Goal: Find specific page/section: Find specific page/section

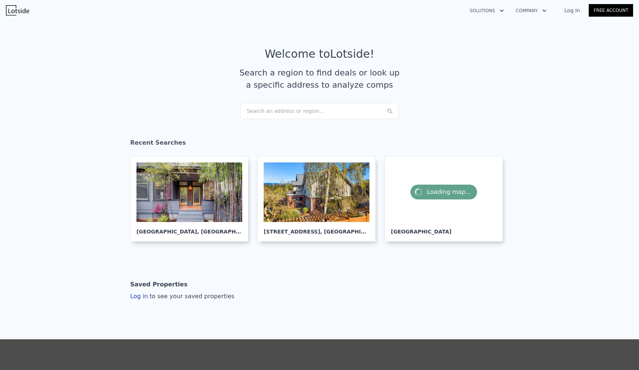
click at [256, 109] on div "Search an address or region..." at bounding box center [320, 111] width 158 height 16
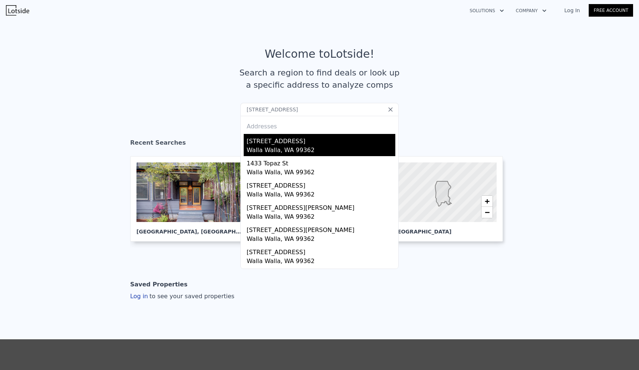
click at [295, 142] on div "[STREET_ADDRESS]" at bounding box center [321, 140] width 149 height 12
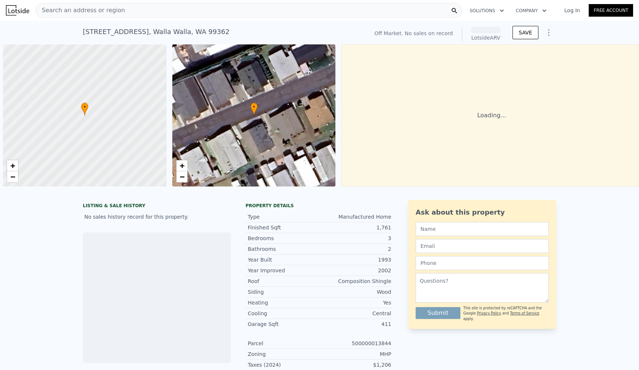
scroll to position [0, 3]
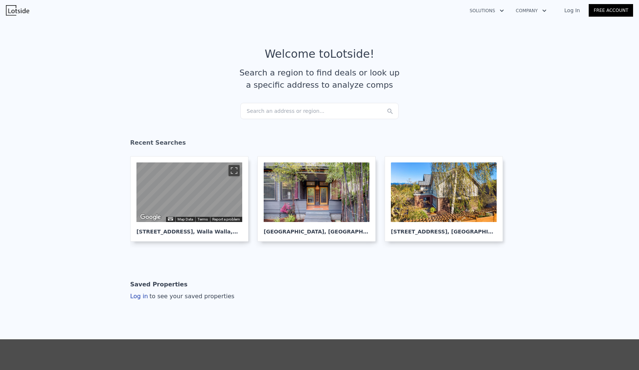
click at [299, 108] on div "Search an address or region..." at bounding box center [320, 111] width 158 height 16
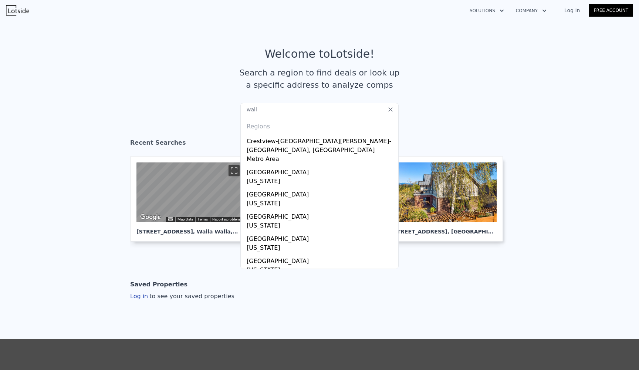
type input "walla"
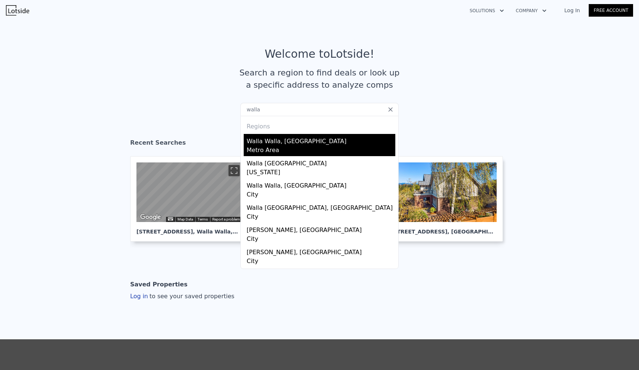
click at [295, 141] on div "Walla Walla, [GEOGRAPHIC_DATA]" at bounding box center [321, 140] width 149 height 12
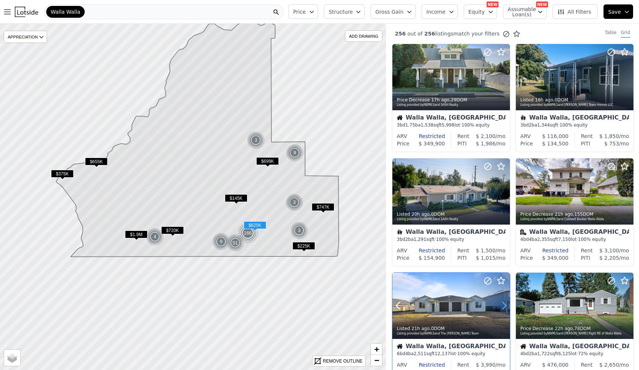
click at [500, 309] on icon at bounding box center [504, 306] width 12 height 12
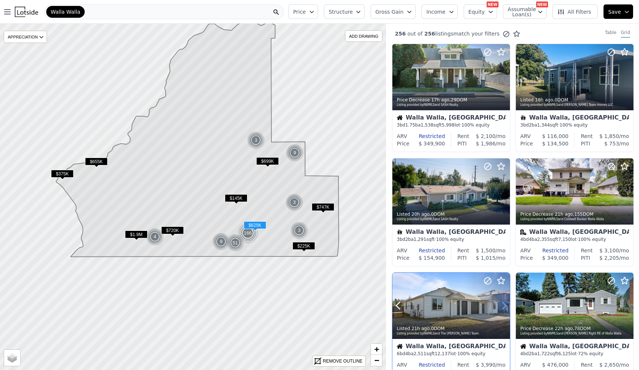
click at [500, 309] on icon at bounding box center [504, 306] width 12 height 12
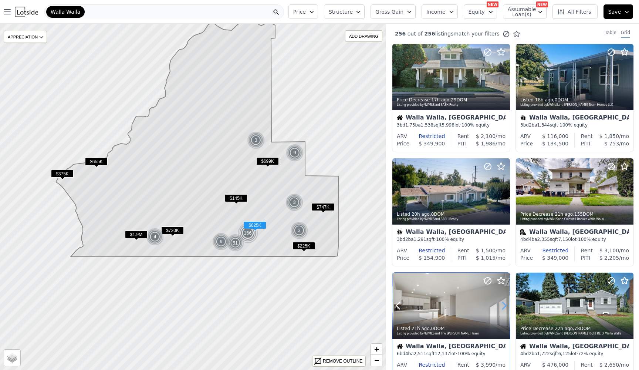
scroll to position [167, 0]
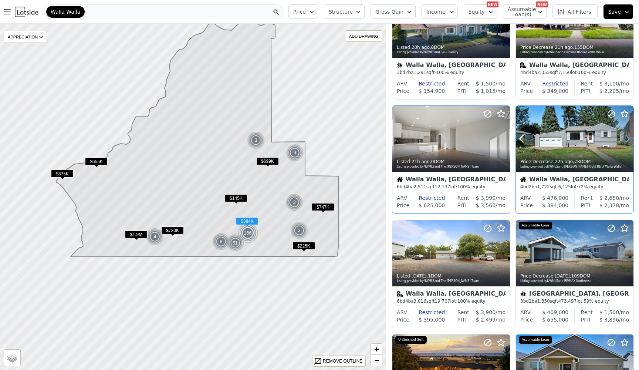
click at [625, 143] on icon at bounding box center [628, 139] width 12 height 12
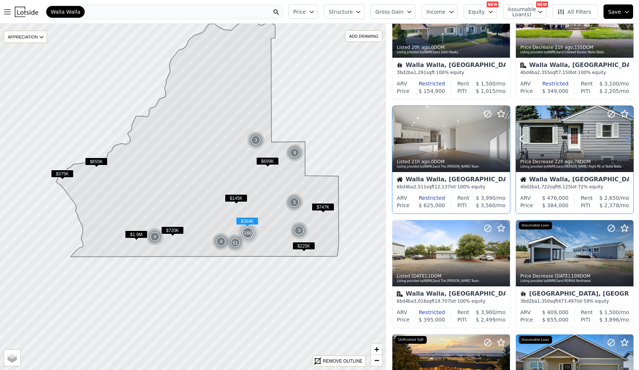
click at [625, 143] on icon at bounding box center [628, 139] width 12 height 12
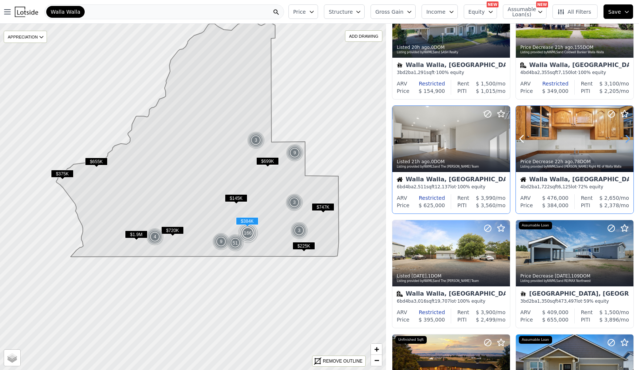
click at [625, 143] on icon at bounding box center [628, 139] width 12 height 12
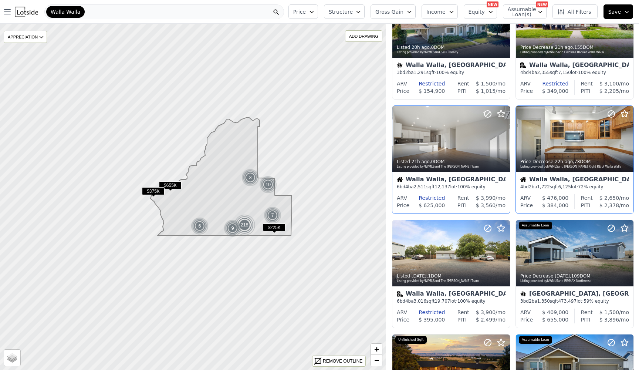
click at [25, 13] on img at bounding box center [26, 12] width 23 height 10
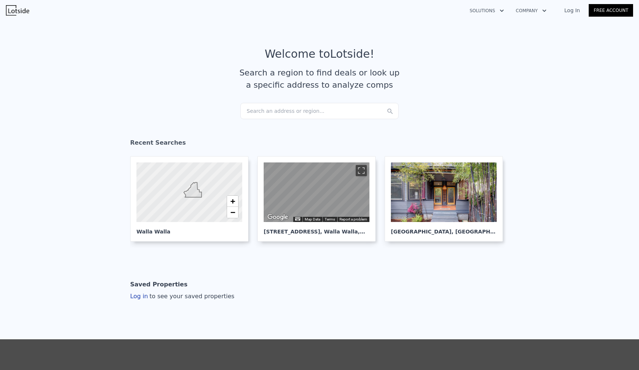
click at [284, 115] on div "Search an address or region..." at bounding box center [320, 111] width 158 height 16
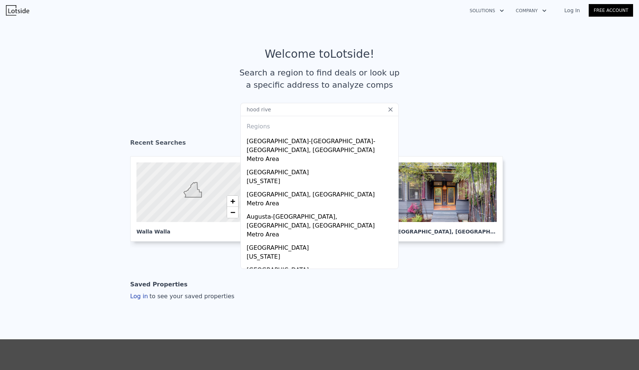
type input "hood river"
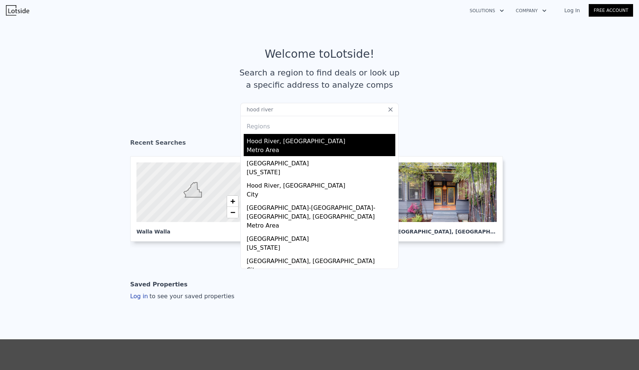
click at [268, 139] on div "Hood River, [GEOGRAPHIC_DATA]" at bounding box center [321, 140] width 149 height 12
